Goal: Use online tool/utility: Utilize a website feature to perform a specific function

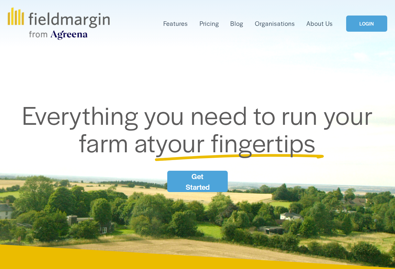
click at [360, 25] on link "LOGIN" at bounding box center [366, 24] width 41 height 16
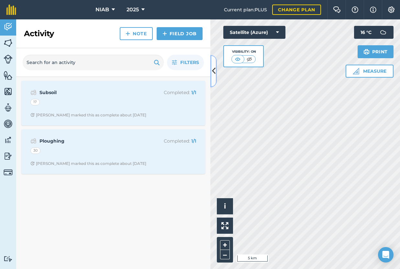
click at [213, 70] on icon at bounding box center [214, 70] width 4 height 11
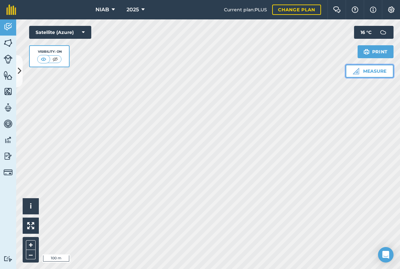
click at [362, 72] on button "Measure" at bounding box center [369, 71] width 48 height 13
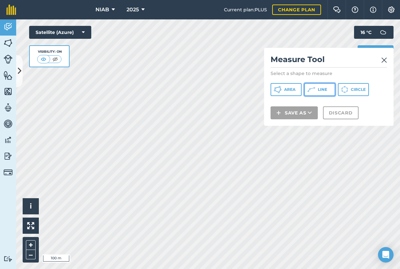
click at [327, 92] on button "Line" at bounding box center [319, 89] width 31 height 13
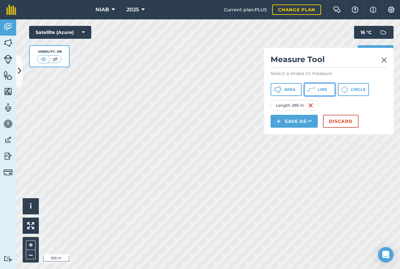
click at [312, 93] on icon at bounding box center [311, 90] width 8 height 8
click at [380, 59] on h2 "Measure Tool" at bounding box center [328, 60] width 116 height 13
click at [383, 59] on img at bounding box center [384, 60] width 6 height 8
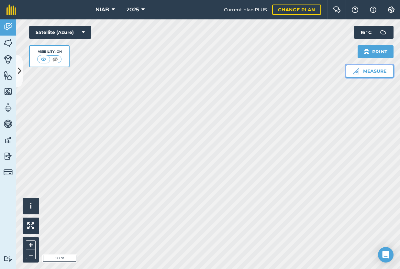
click at [371, 71] on button "Measure" at bounding box center [369, 71] width 48 height 13
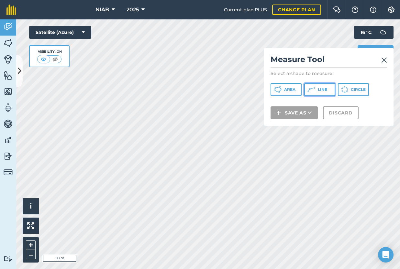
click at [309, 90] on icon at bounding box center [311, 90] width 8 height 8
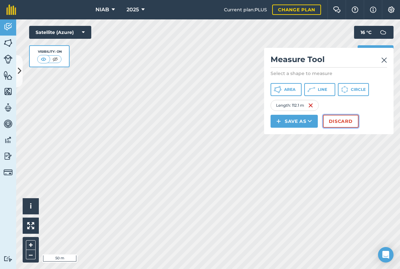
click at [343, 120] on button "Discard" at bounding box center [341, 121] width 36 height 13
